Goal: Task Accomplishment & Management: Use online tool/utility

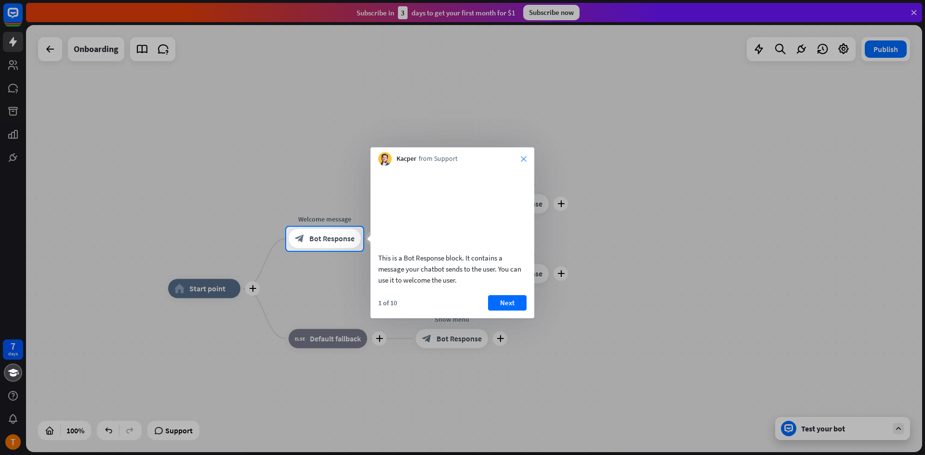
click at [525, 160] on icon "close" at bounding box center [524, 159] width 6 height 6
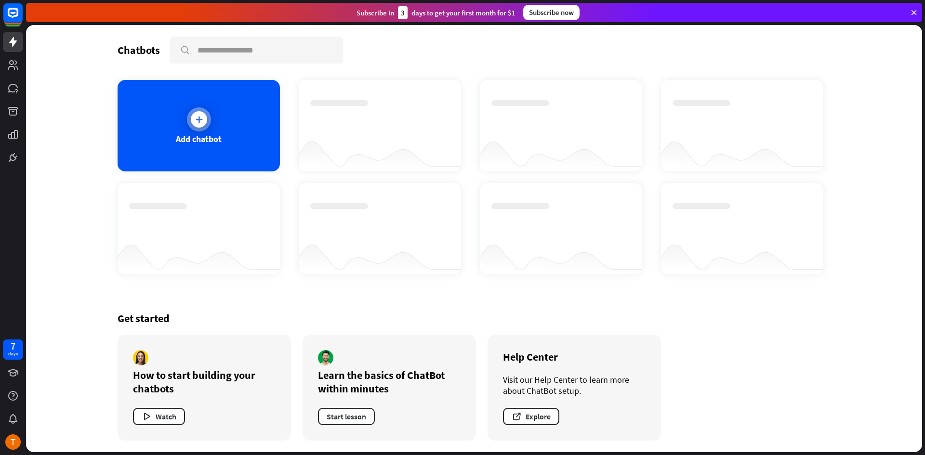
click at [196, 147] on div "Add chatbot" at bounding box center [199, 126] width 162 height 92
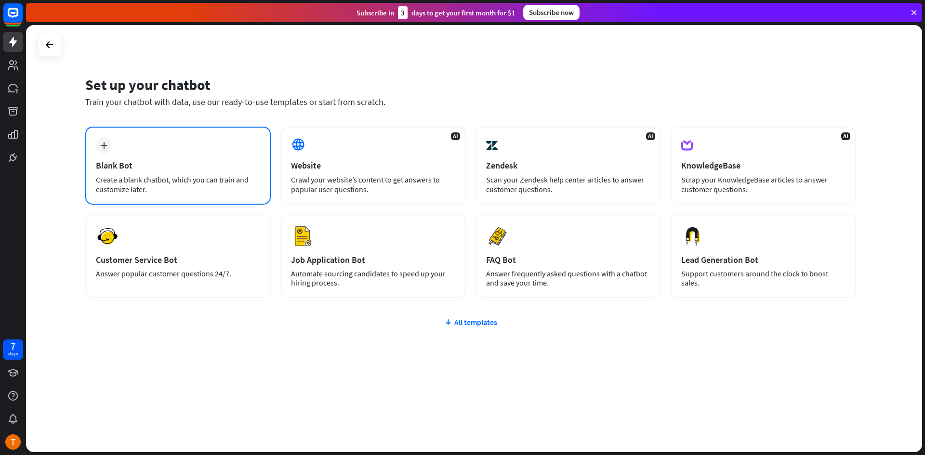
click at [197, 159] on div "plus Blank Bot Create a blank chatbot, which you can train and customize later." at bounding box center [177, 166] width 185 height 78
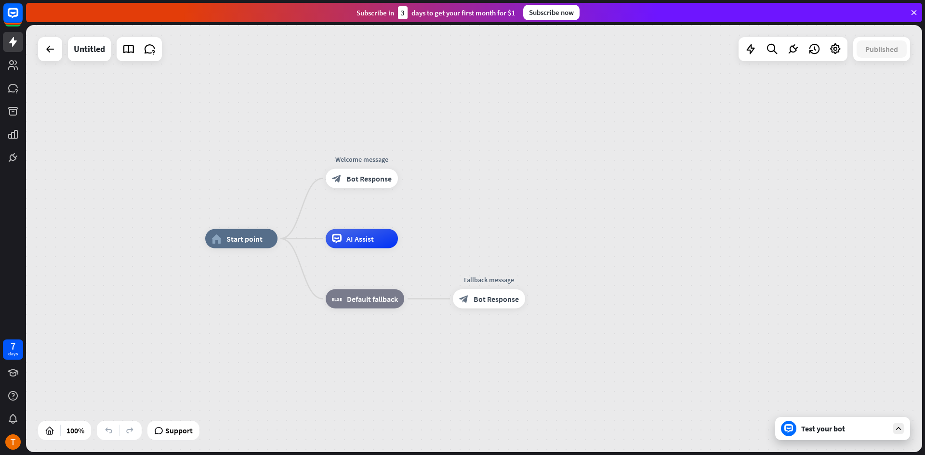
click at [840, 435] on div "Test your bot" at bounding box center [842, 428] width 135 height 23
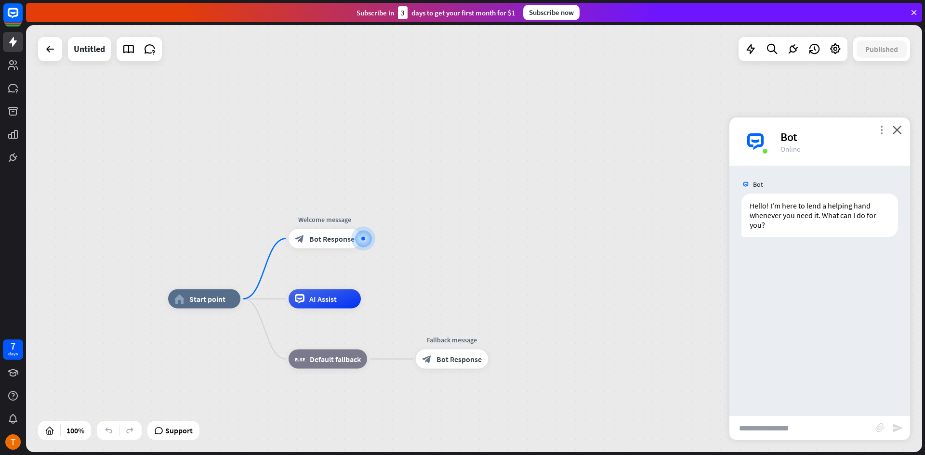
click at [882, 132] on icon "more_vert" at bounding box center [881, 129] width 9 height 9
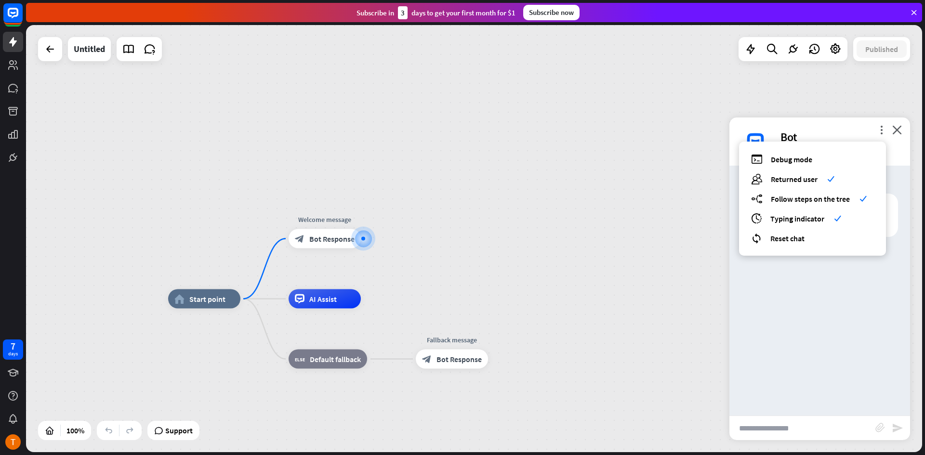
click at [690, 210] on div "home_2 Start point Welcome message block_bot_response Bot Response AI Assist bl…" at bounding box center [474, 238] width 896 height 427
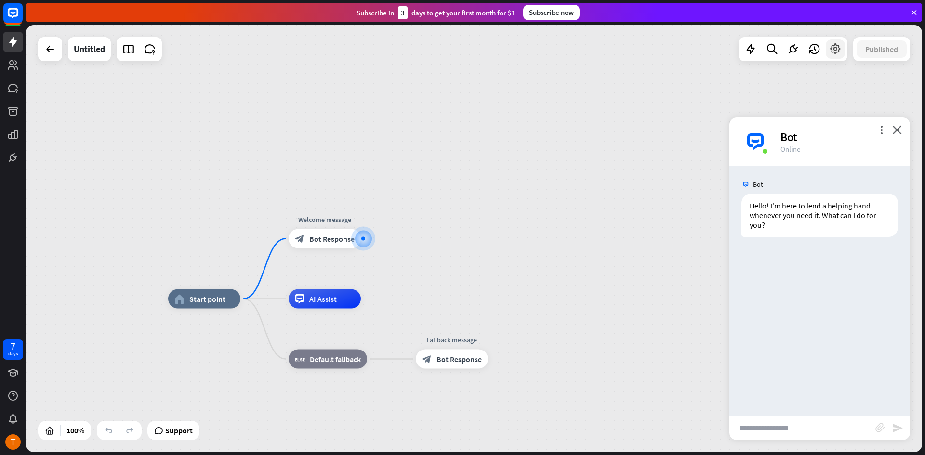
click at [836, 50] on icon at bounding box center [835, 49] width 13 height 13
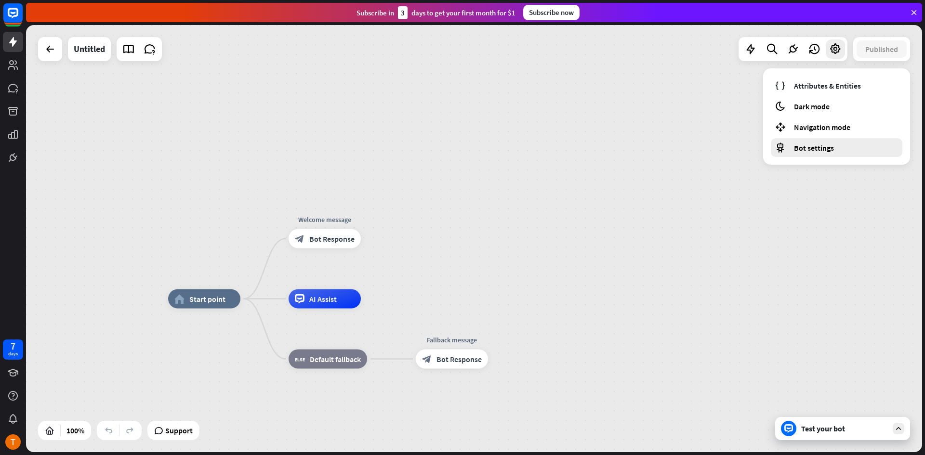
click at [819, 145] on span "Bot settings" at bounding box center [814, 148] width 40 height 10
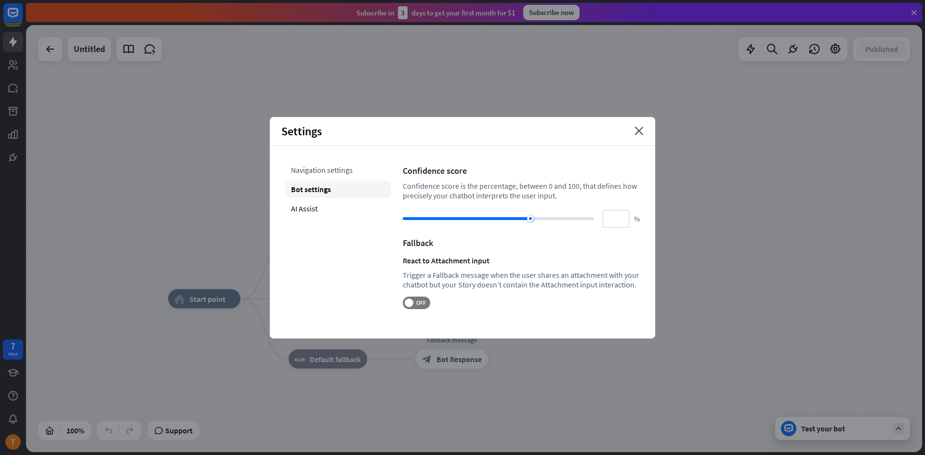
click at [316, 172] on div "Navigation settings" at bounding box center [338, 169] width 106 height 17
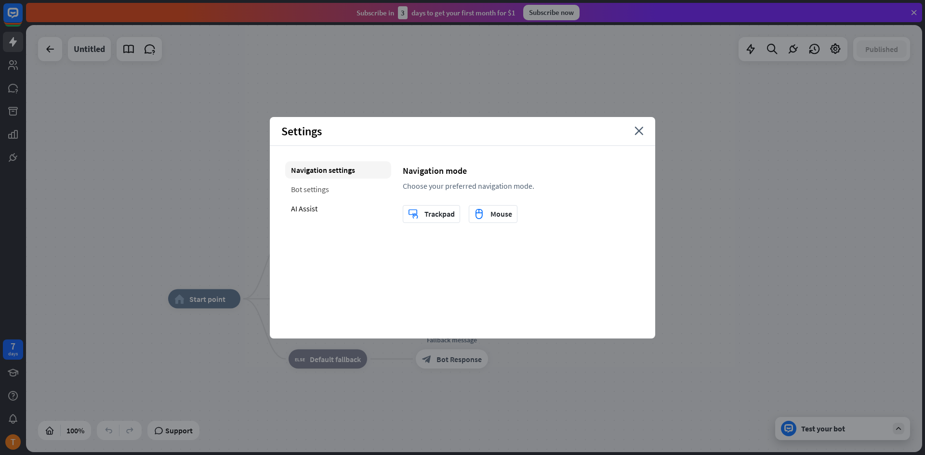
click at [330, 194] on div "Bot settings" at bounding box center [338, 189] width 106 height 17
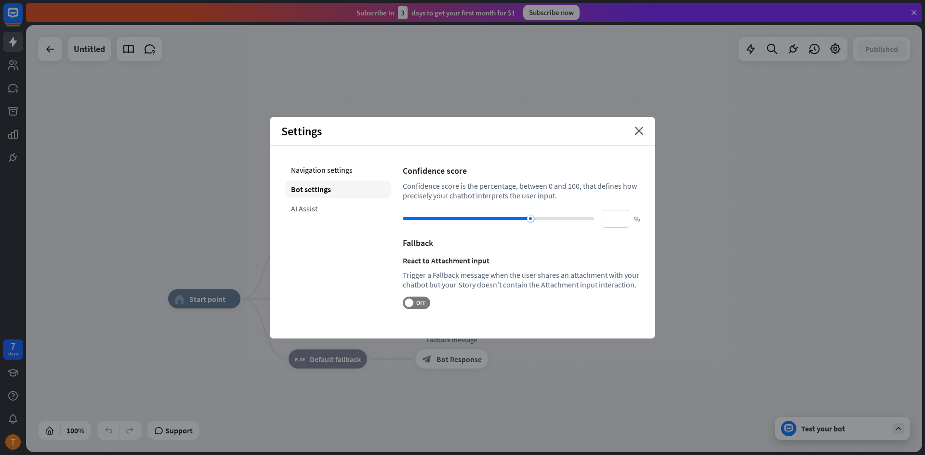
click at [320, 210] on div "AI Assist" at bounding box center [338, 208] width 106 height 17
type input "**"
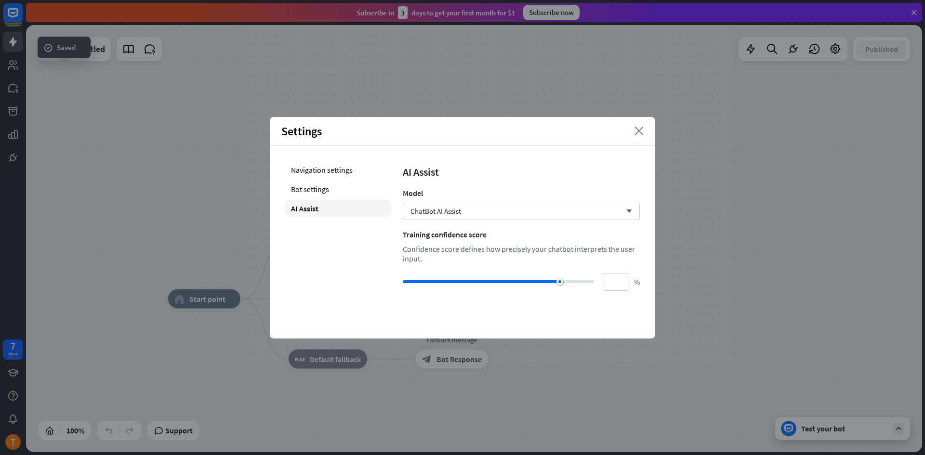
click at [641, 130] on icon "close" at bounding box center [638, 131] width 9 height 9
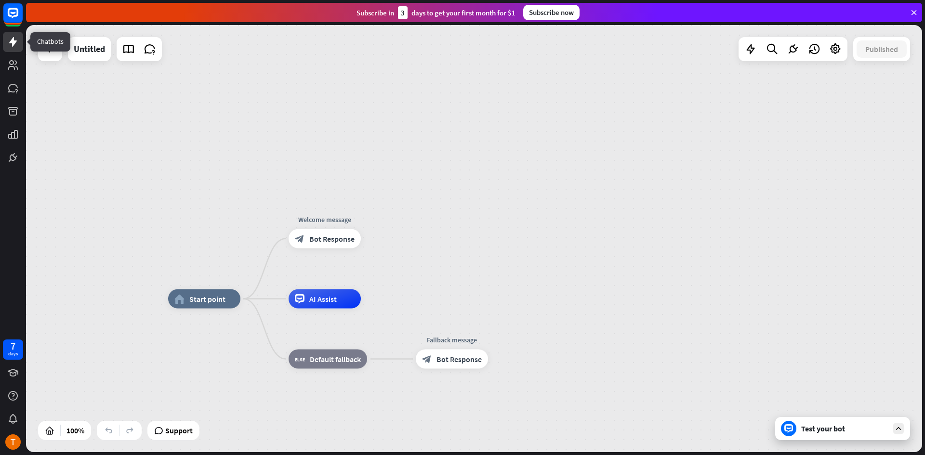
click at [14, 40] on icon at bounding box center [13, 42] width 12 height 12
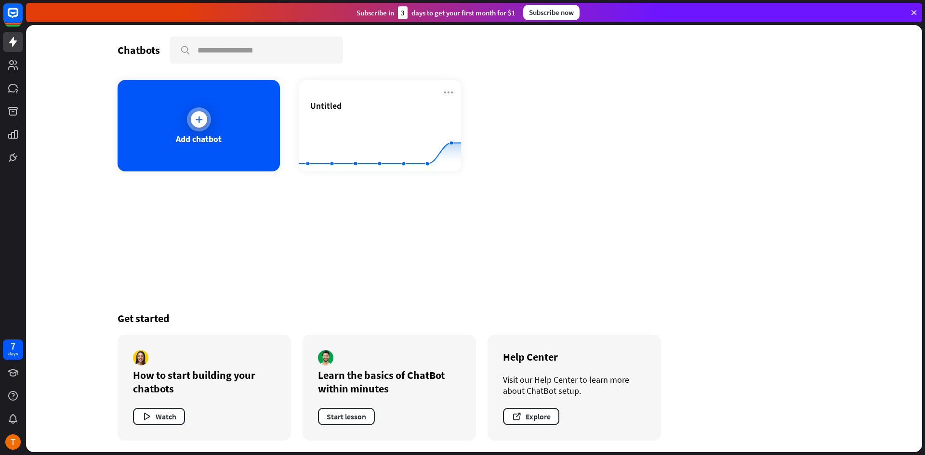
click at [209, 132] on div "Add chatbot" at bounding box center [199, 126] width 162 height 92
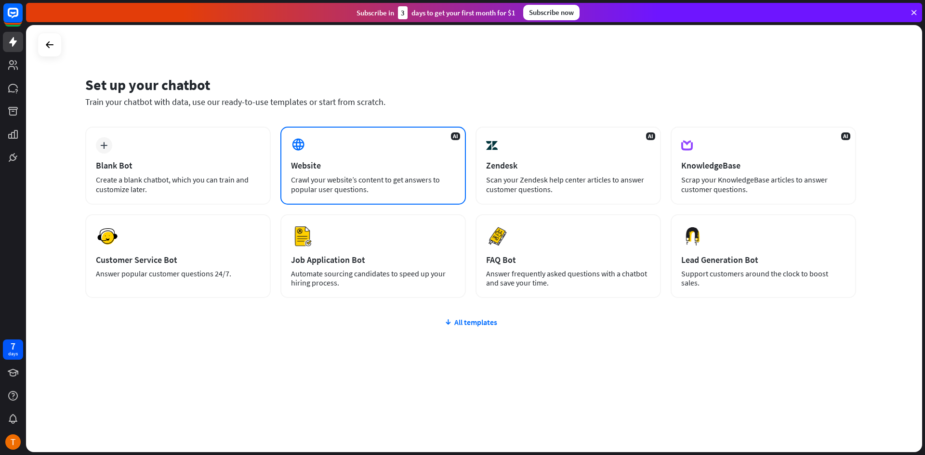
click at [348, 151] on div "AI Website Crawl your website’s content to get answers to popular user question…" at bounding box center [372, 166] width 185 height 78
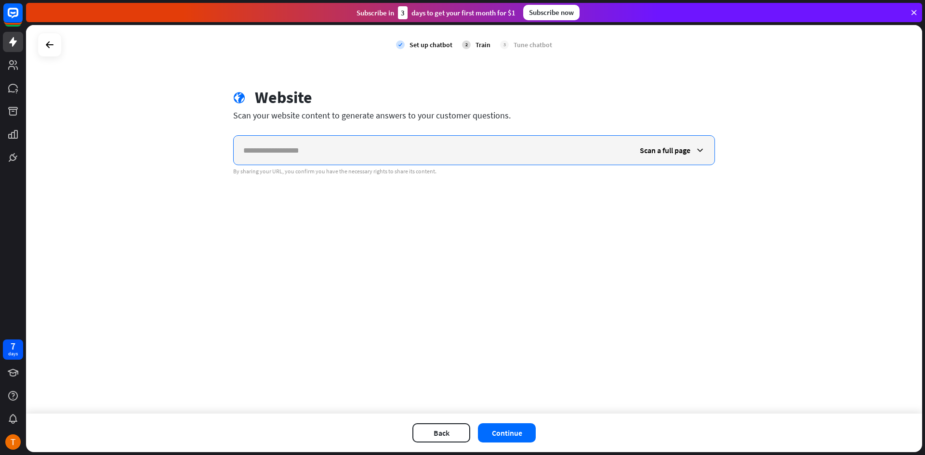
paste input "**********"
type input "**********"
click at [510, 421] on div "Back Continue" at bounding box center [474, 433] width 896 height 39
click at [498, 425] on button "Continue" at bounding box center [507, 432] width 58 height 19
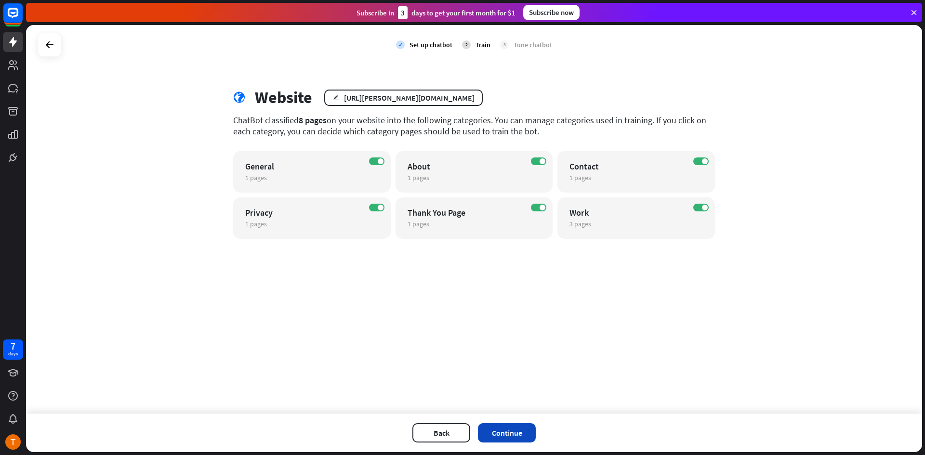
click at [508, 431] on button "Continue" at bounding box center [507, 432] width 58 height 19
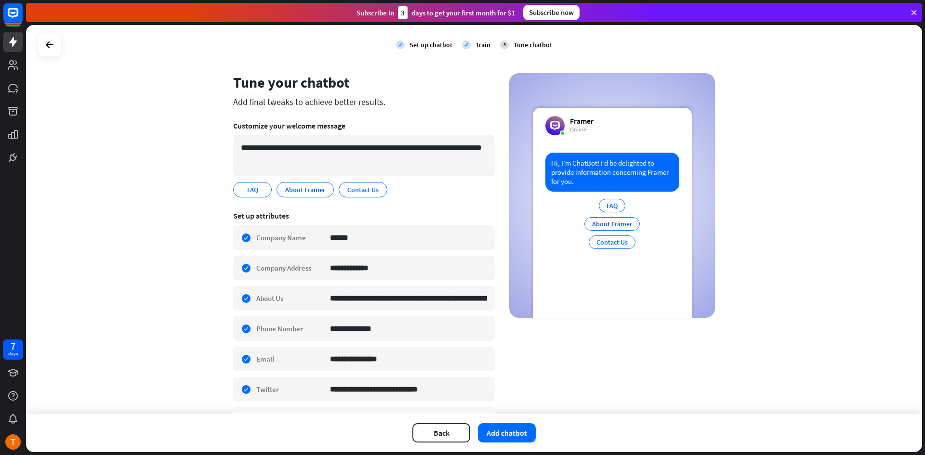
scroll to position [14, 0]
click at [489, 432] on button "Add chatbot" at bounding box center [507, 432] width 58 height 19
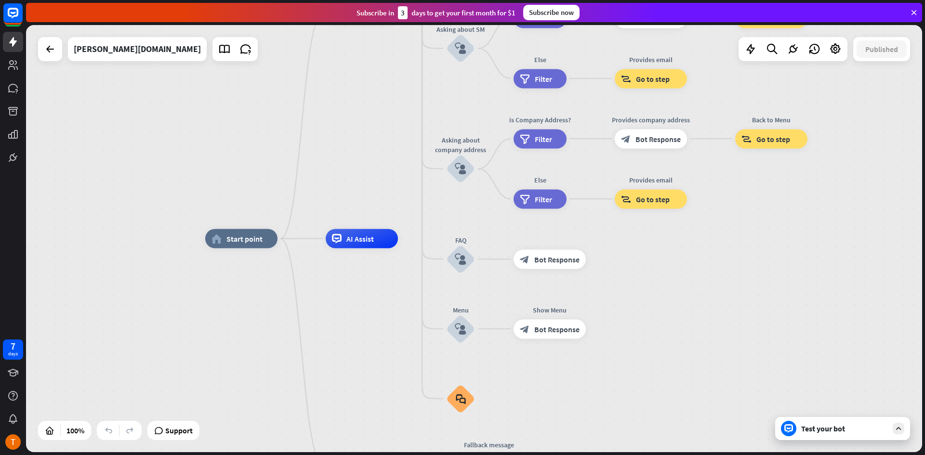
click at [899, 428] on icon at bounding box center [898, 428] width 9 height 9
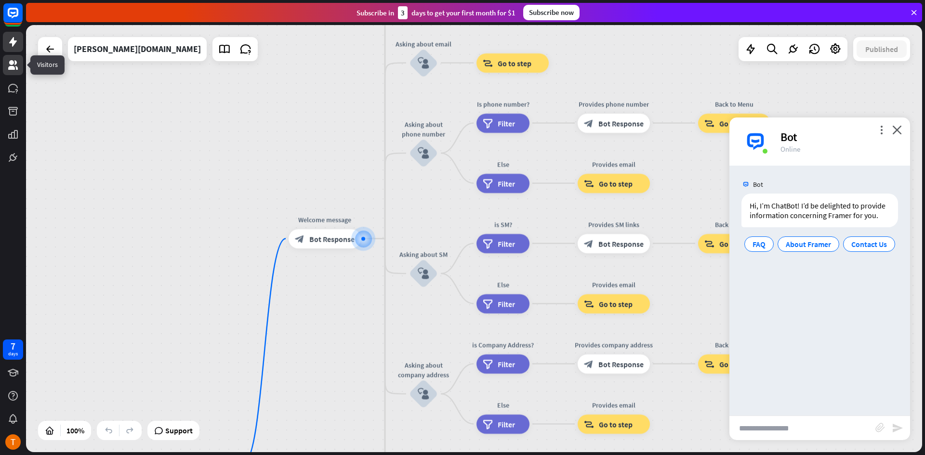
click at [13, 65] on icon at bounding box center [13, 65] width 12 height 12
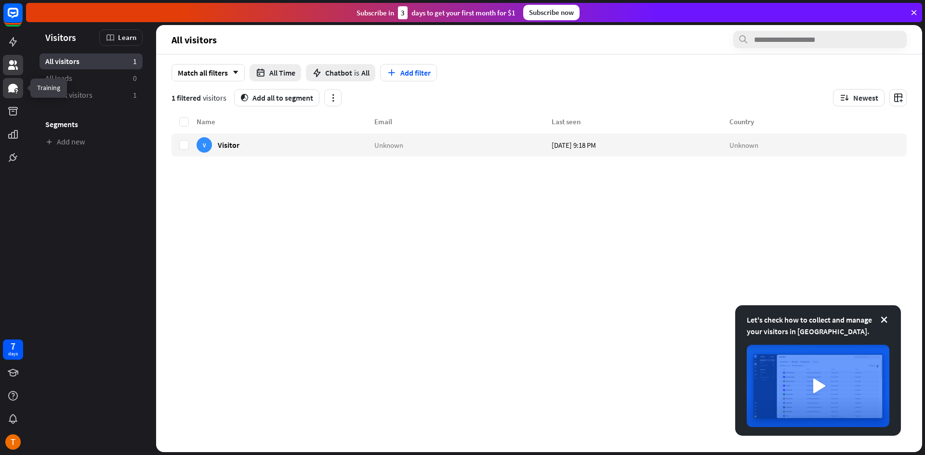
click at [13, 92] on icon at bounding box center [13, 88] width 10 height 9
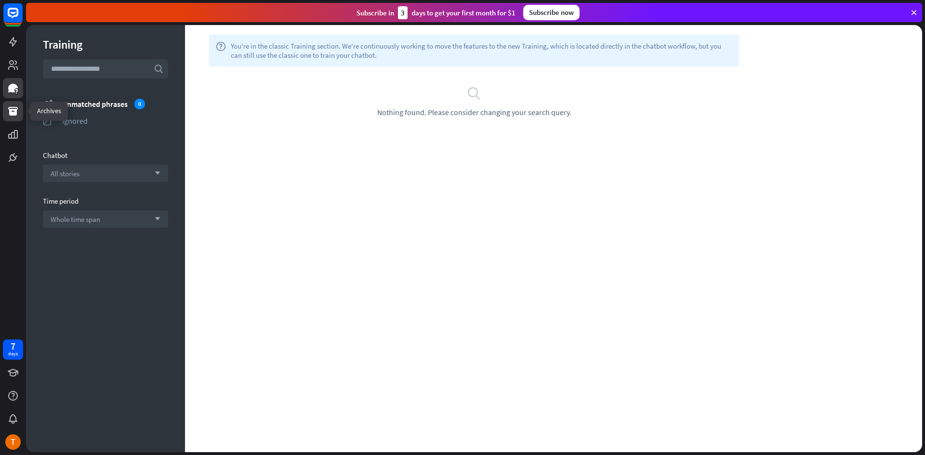
click at [12, 116] on icon at bounding box center [13, 111] width 10 height 9
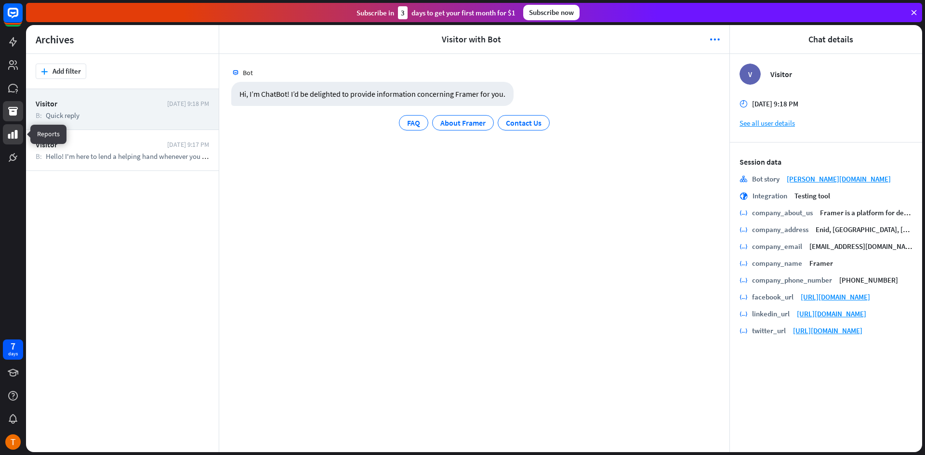
click at [12, 133] on icon at bounding box center [13, 134] width 10 height 9
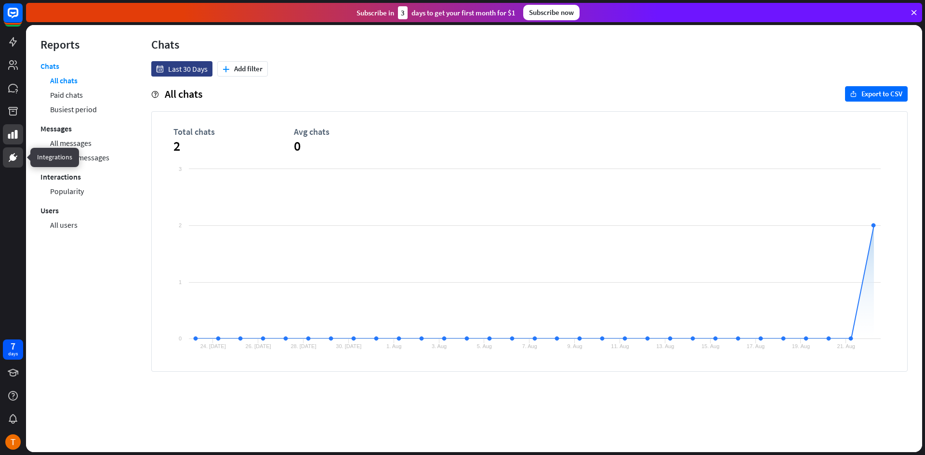
click at [11, 154] on icon at bounding box center [13, 158] width 12 height 12
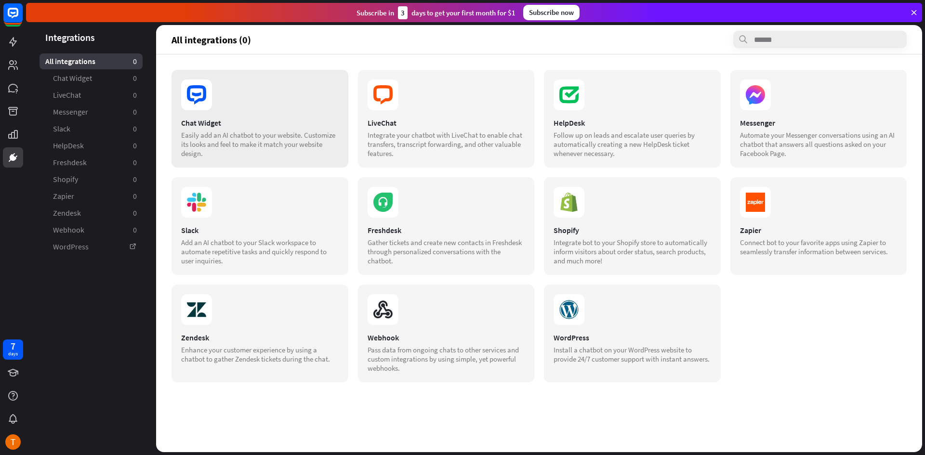
click at [261, 112] on div "Chat Widget Easily add an AI chatbot to your website. Customize its looks and f…" at bounding box center [260, 119] width 177 height 98
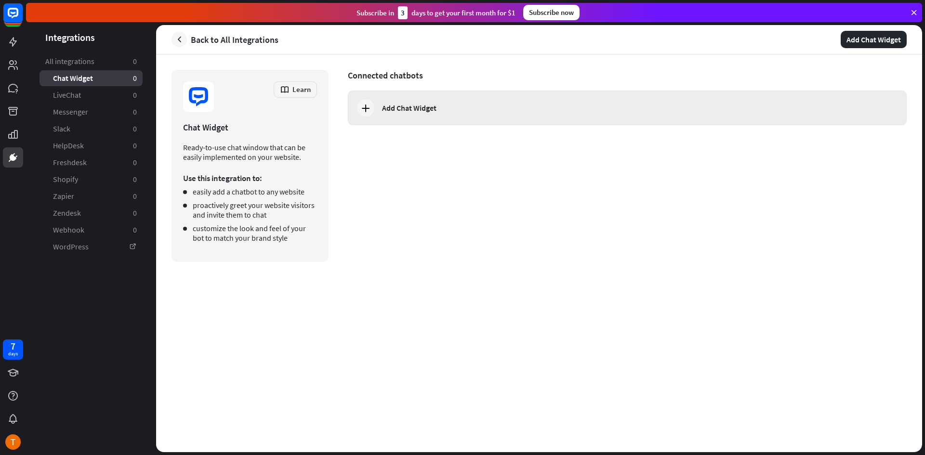
click at [427, 114] on div "Add Chat Widget" at bounding box center [627, 108] width 559 height 35
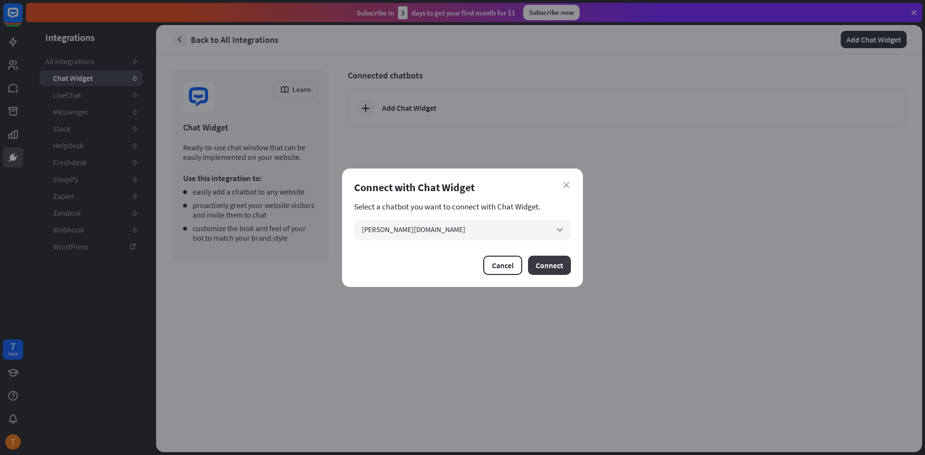
click at [551, 257] on button "Connect" at bounding box center [549, 265] width 43 height 19
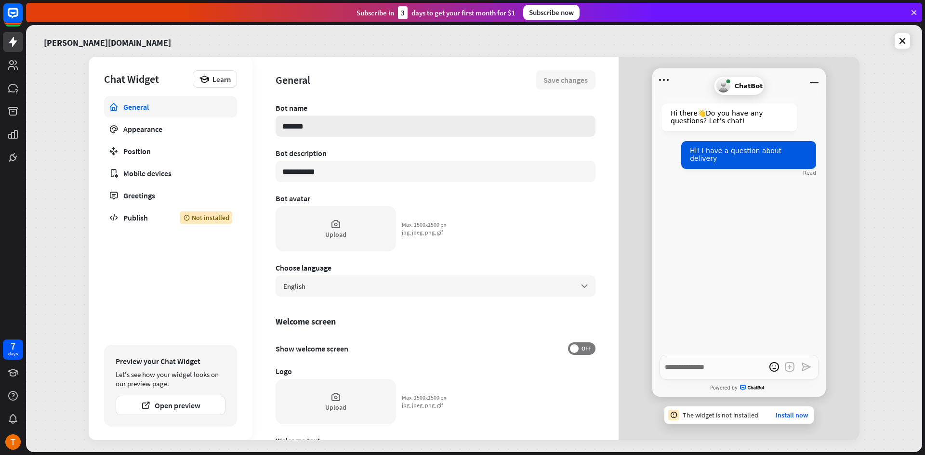
click at [350, 128] on input "*******" at bounding box center [436, 126] width 320 height 21
click at [355, 233] on div "Upload" at bounding box center [336, 228] width 120 height 45
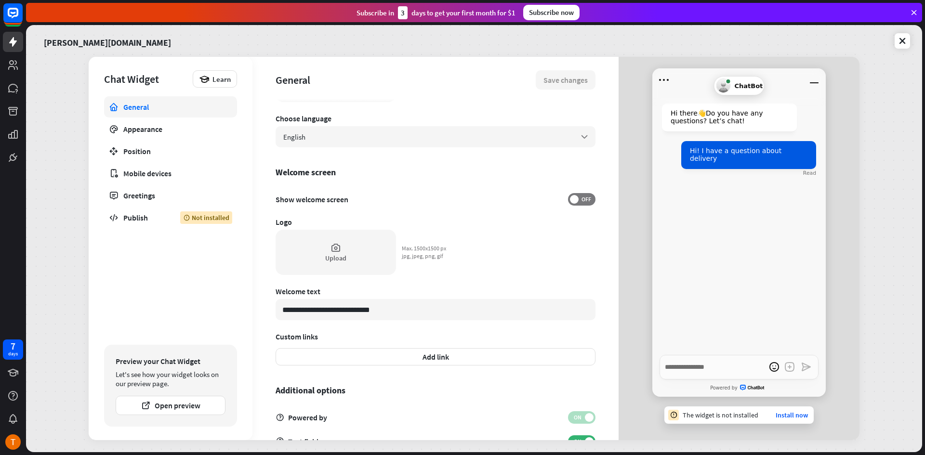
scroll to position [179, 0]
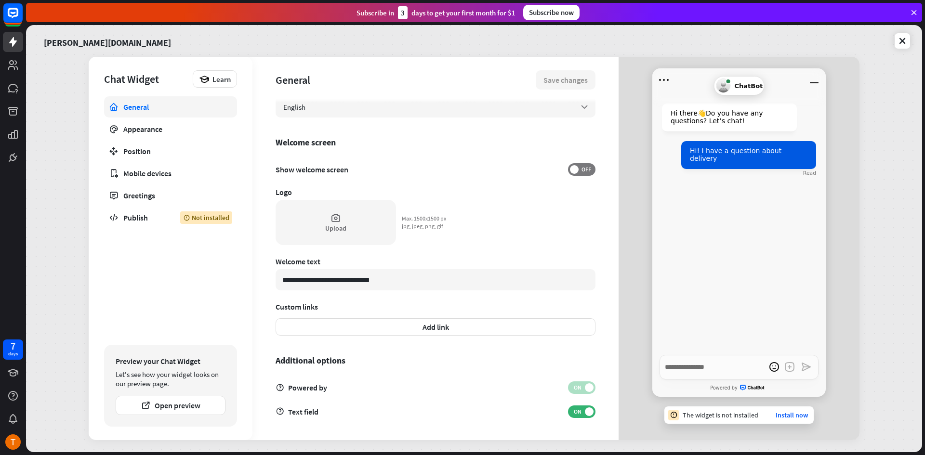
click at [791, 84] on div at bounding box center [738, 87] width 173 height 39
click at [814, 82] on icon "Minimize window" at bounding box center [813, 79] width 15 height 15
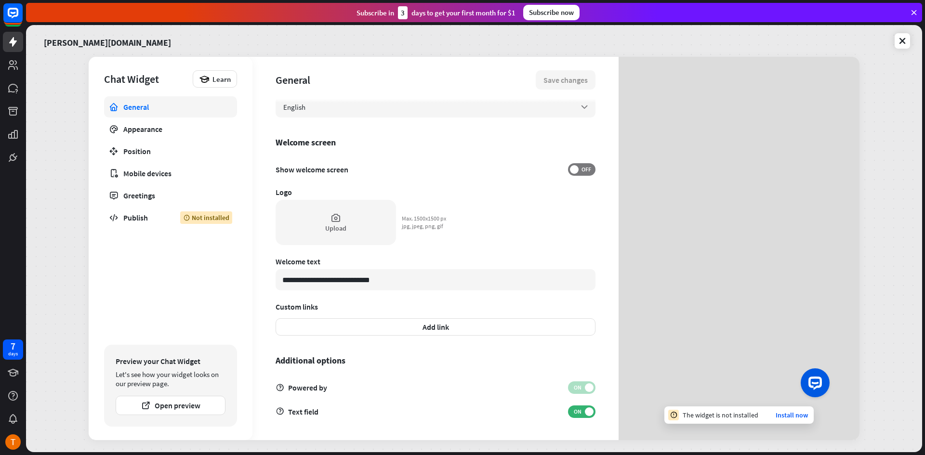
type textarea "*"
click at [307, 45] on div "[PERSON_NAME][DOMAIN_NAME]" at bounding box center [474, 41] width 872 height 20
click at [900, 41] on icon at bounding box center [903, 41] width 10 height 10
